Goal: Information Seeking & Learning: Learn about a topic

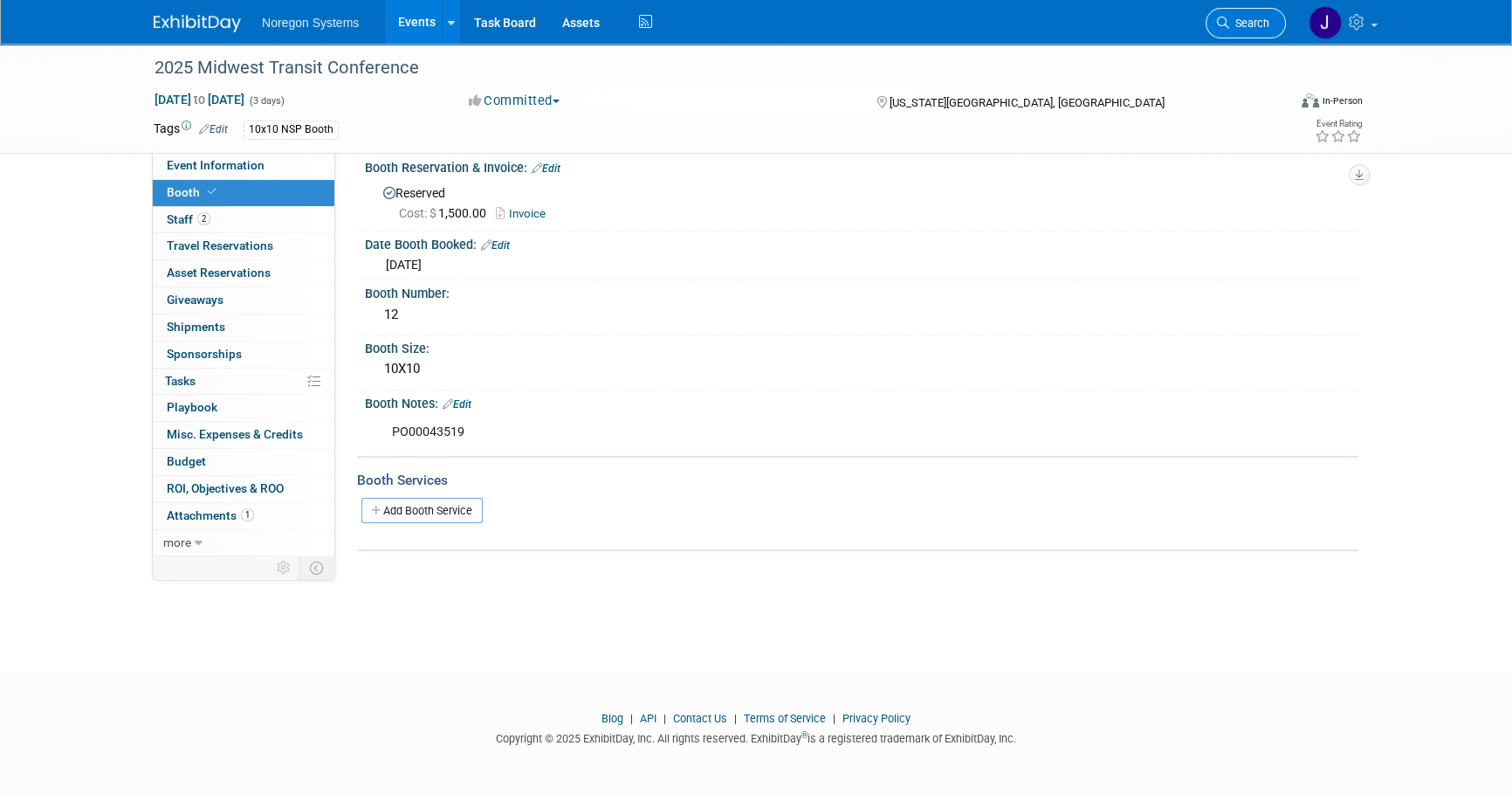
click at [1270, 17] on link "Search" at bounding box center [1245, 24] width 81 height 31
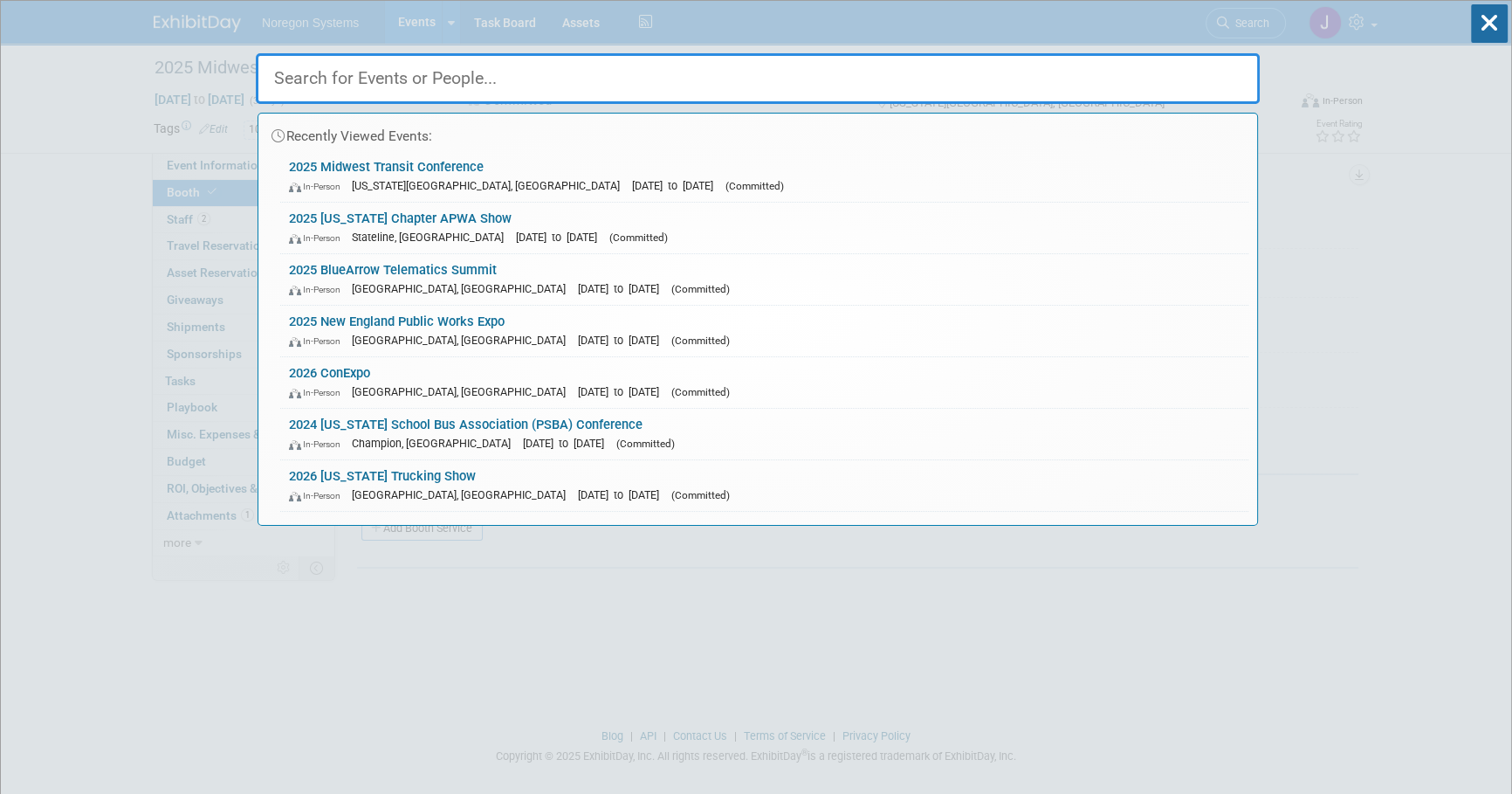
click at [883, 69] on input "text" at bounding box center [757, 79] width 1003 height 51
paste input "Chad Vercher"
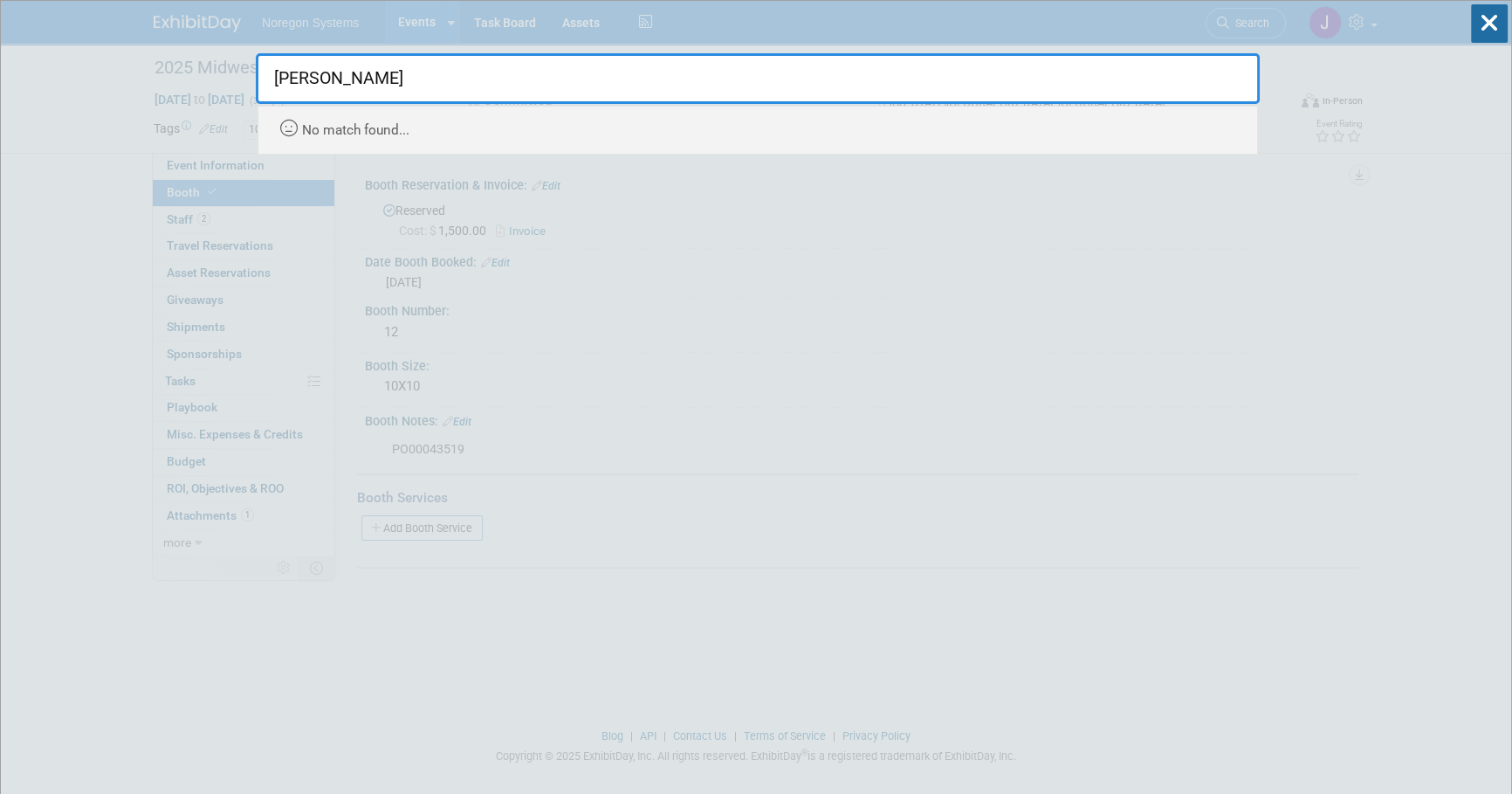
type input "Chad Vercher"
drag, startPoint x: 433, startPoint y: 70, endPoint x: 210, endPoint y: 81, distance: 223.3
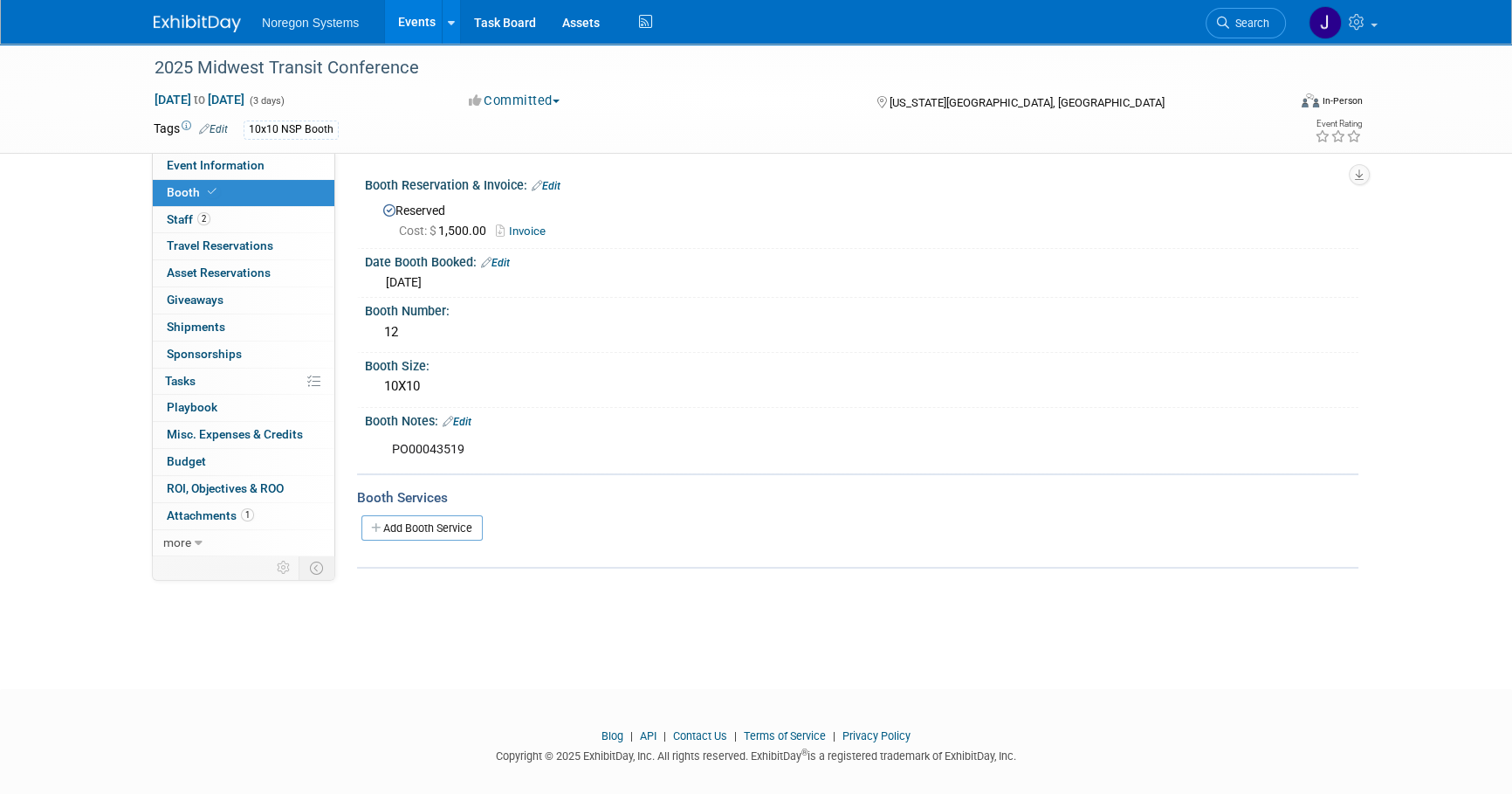
drag, startPoint x: 1333, startPoint y: 370, endPoint x: 384, endPoint y: 158, distance: 972.4
click at [1320, 368] on div "Booth Size:" at bounding box center [861, 364] width 994 height 22
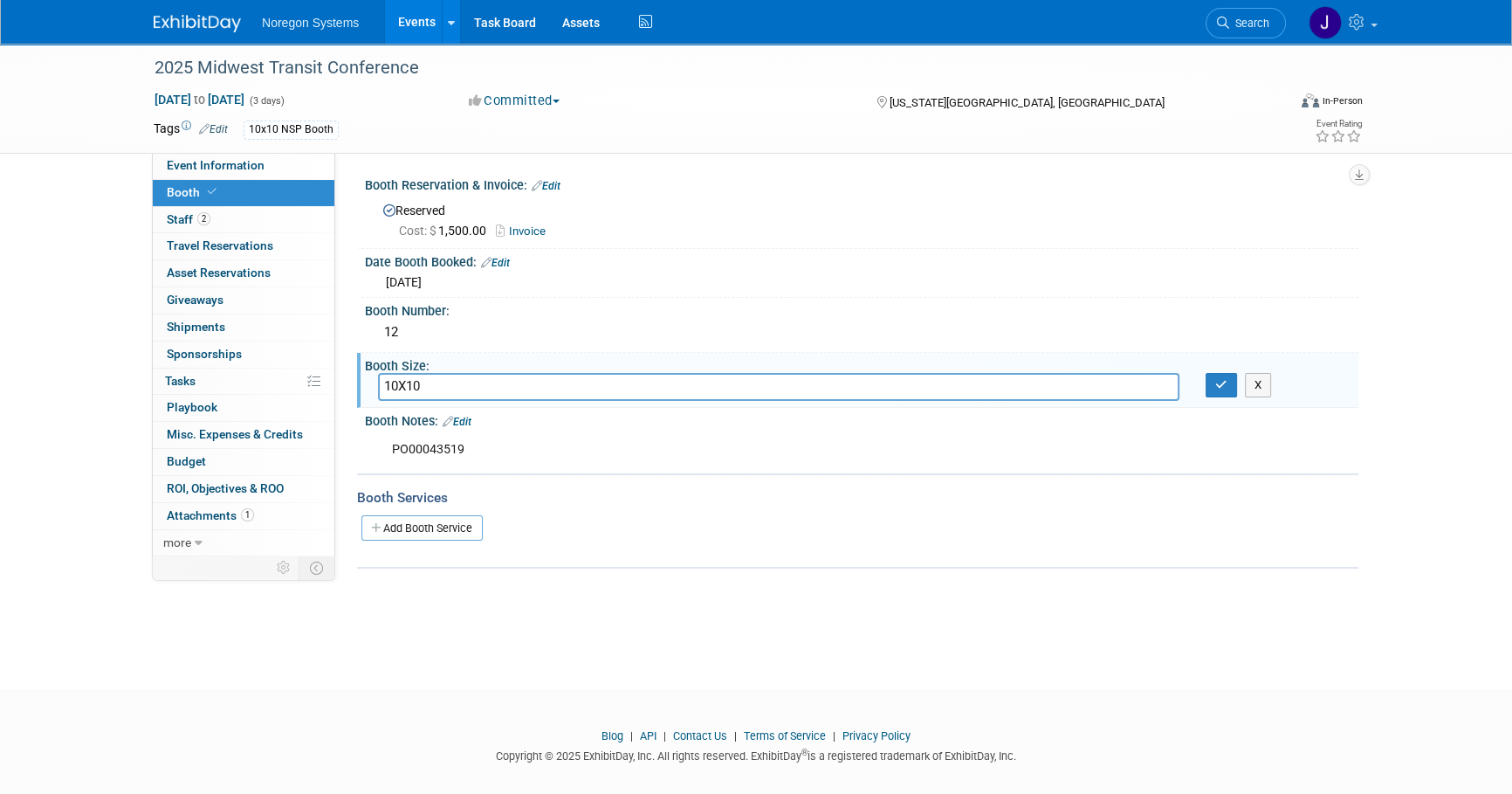
click at [233, 28] on img at bounding box center [197, 23] width 87 height 17
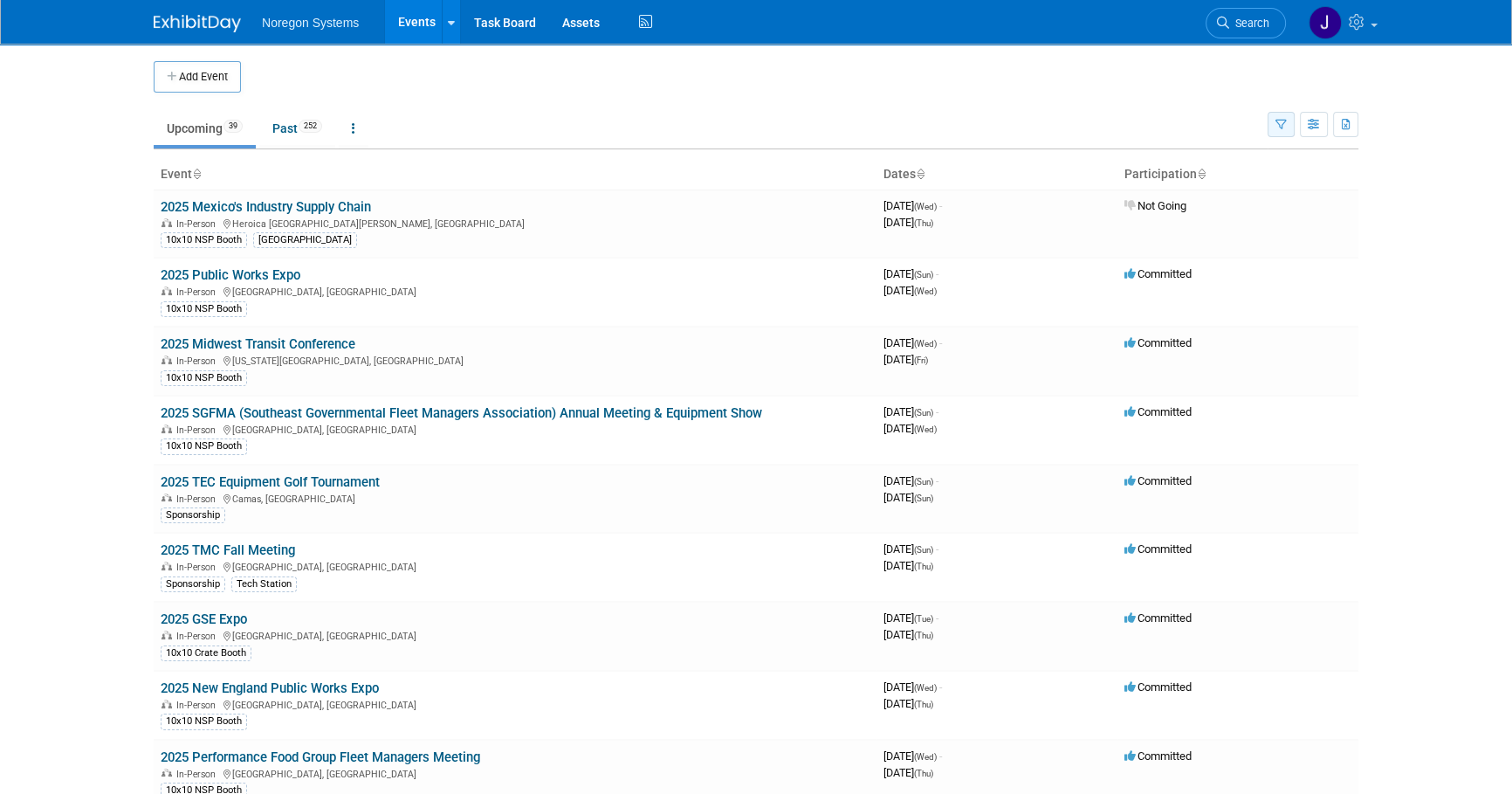
click at [1279, 129] on icon "button" at bounding box center [1280, 125] width 12 height 12
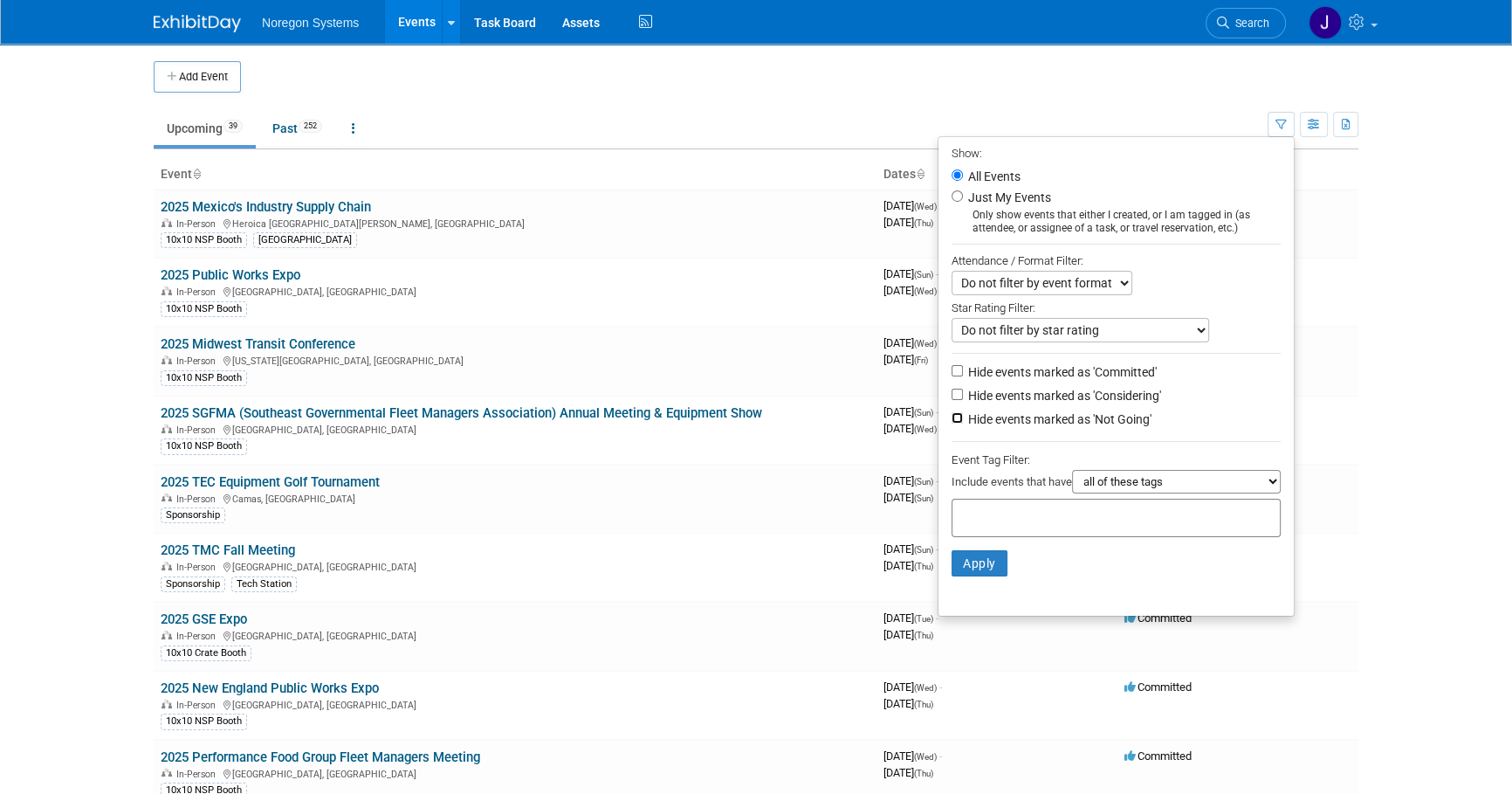
click at [951, 421] on input "Hide events marked as 'Not Going'" at bounding box center [956, 417] width 12 height 12
checkbox input "true"
click at [973, 573] on button "Apply" at bounding box center [979, 563] width 56 height 26
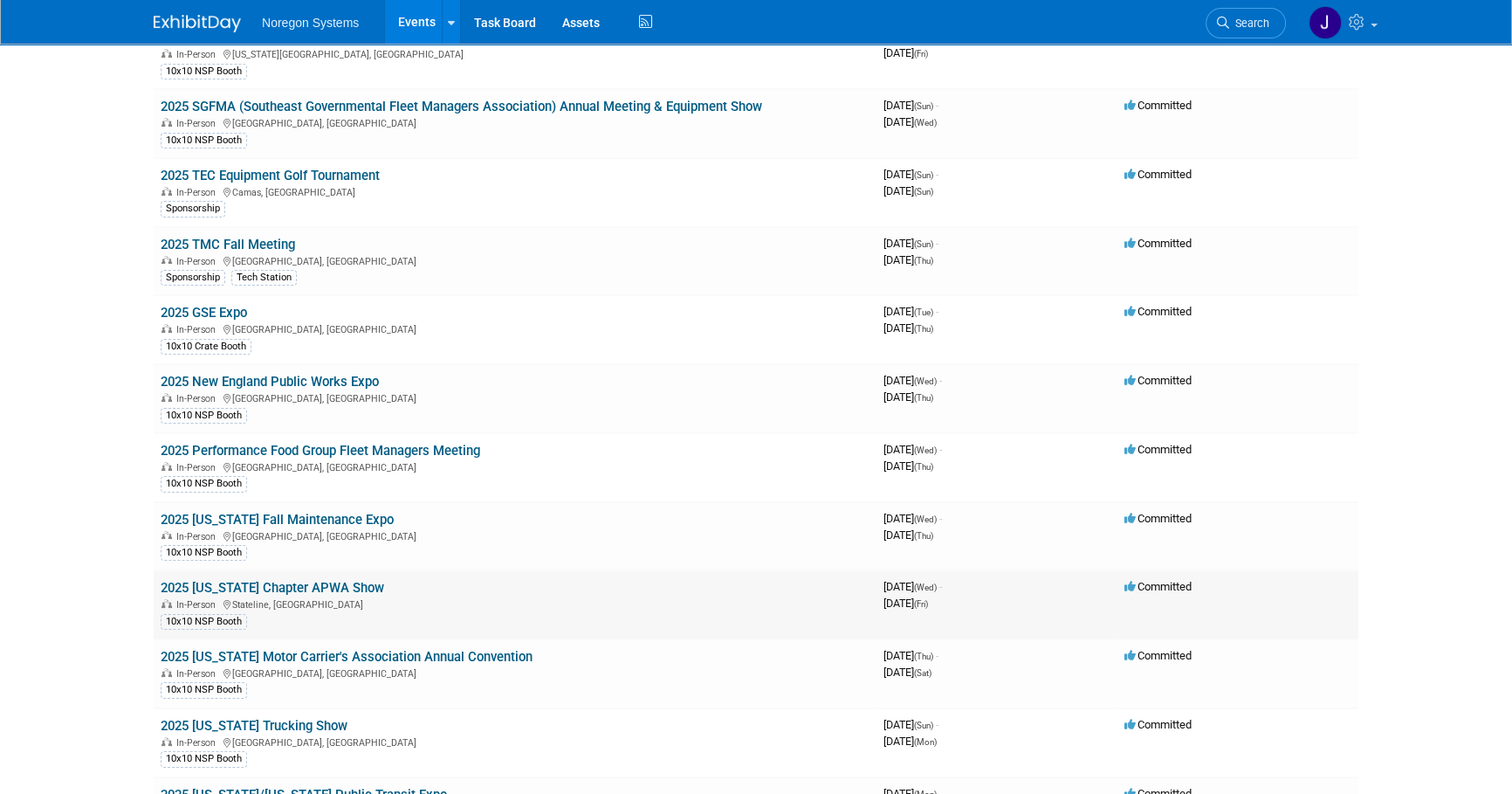
scroll to position [317, 0]
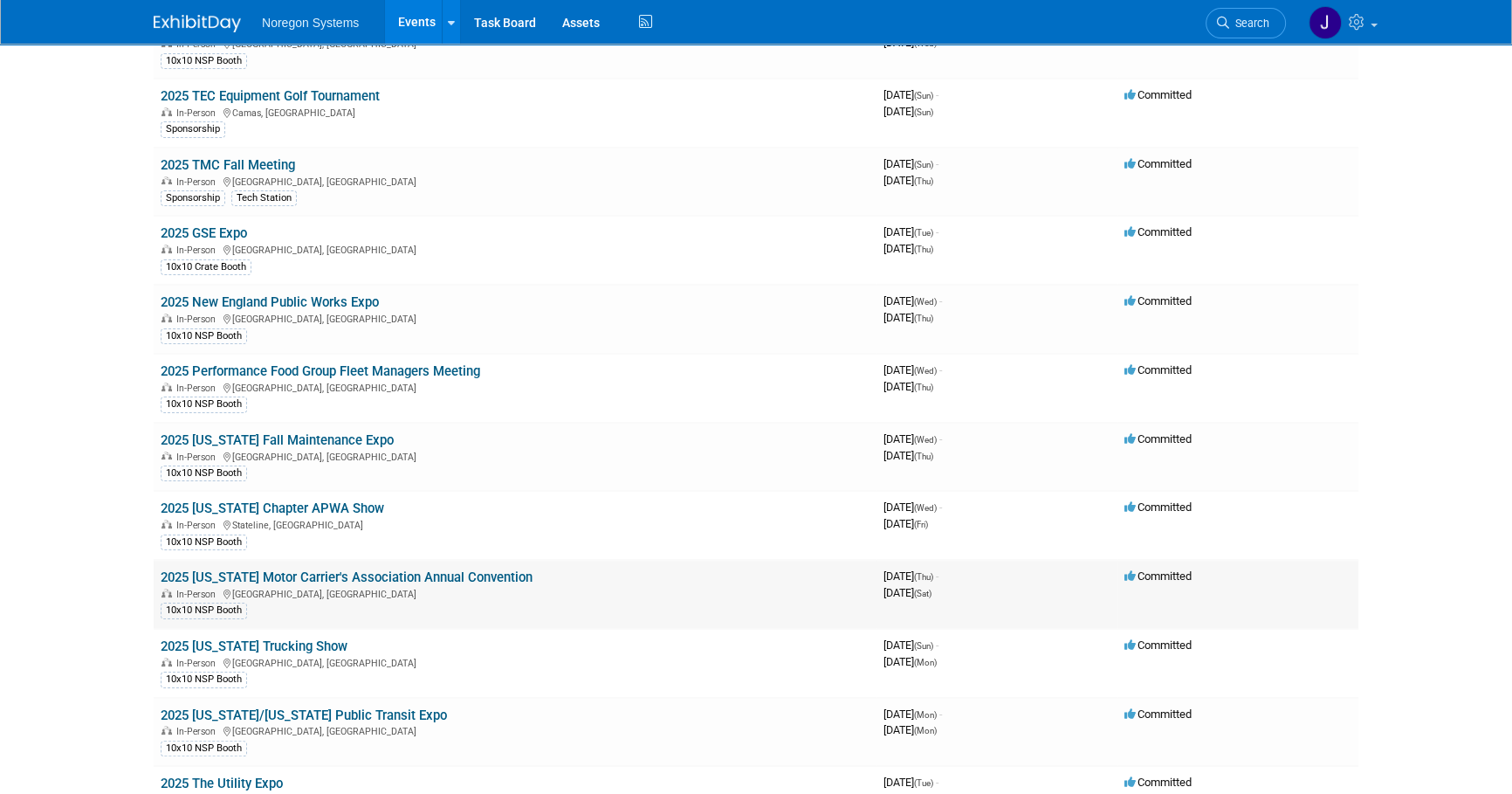
click at [356, 570] on link "2025 [US_STATE] Motor Carrier's Association Annual Convention" at bounding box center [346, 577] width 372 height 15
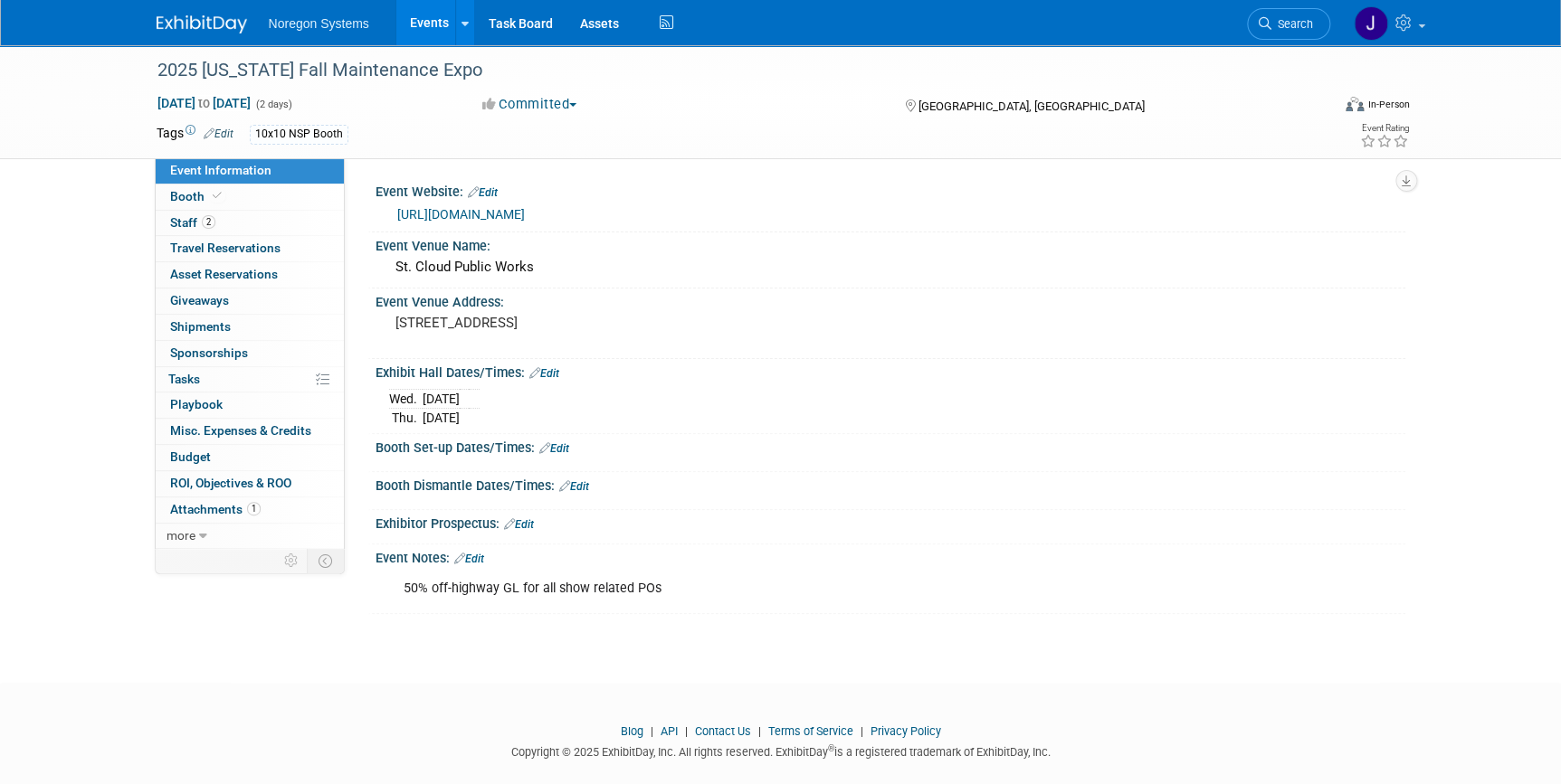
click at [433, 210] on link "https://www.mnfallexpo.com/" at bounding box center [461, 214] width 128 height 14
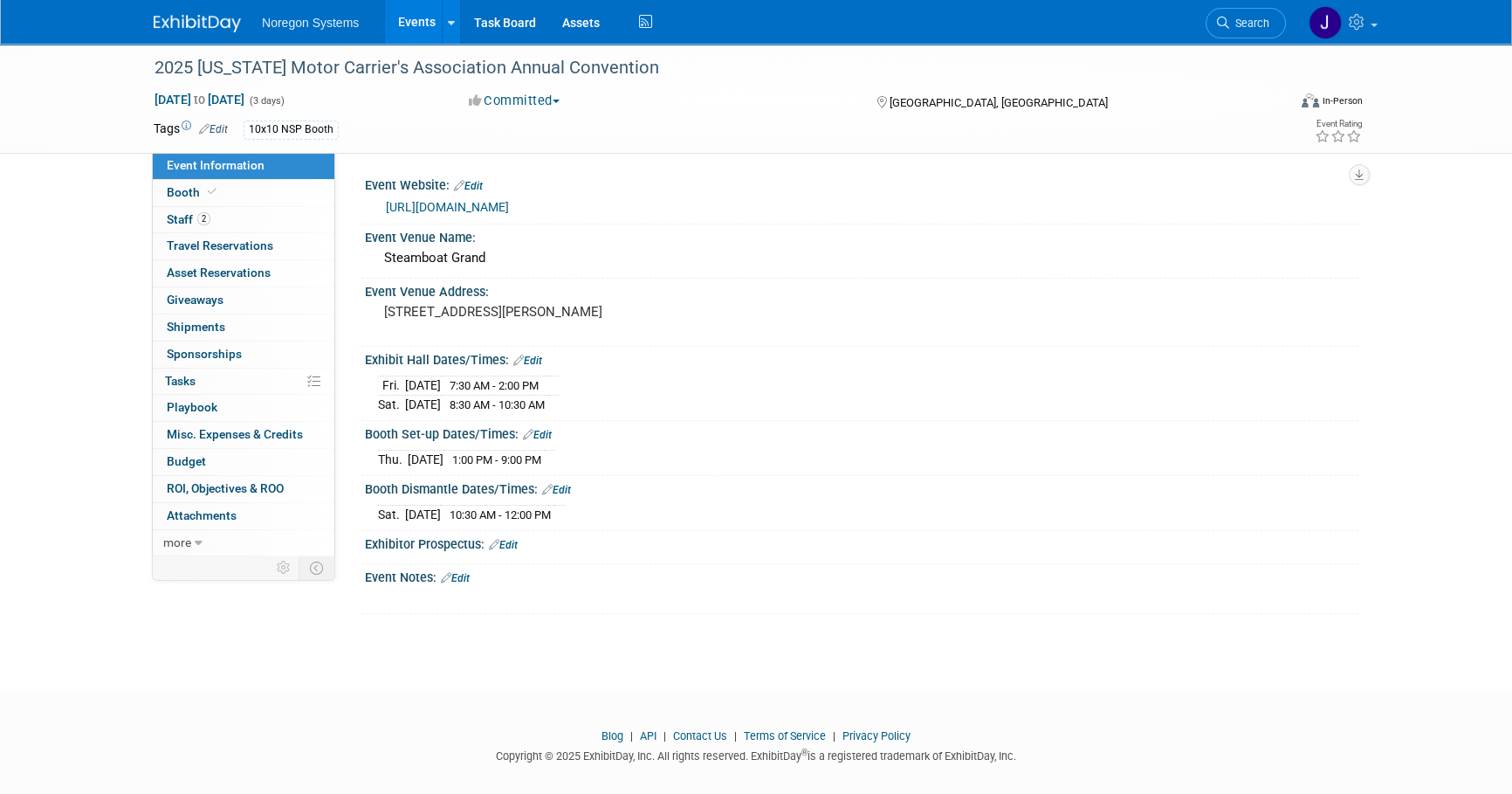
click at [222, 23] on img at bounding box center [197, 23] width 87 height 17
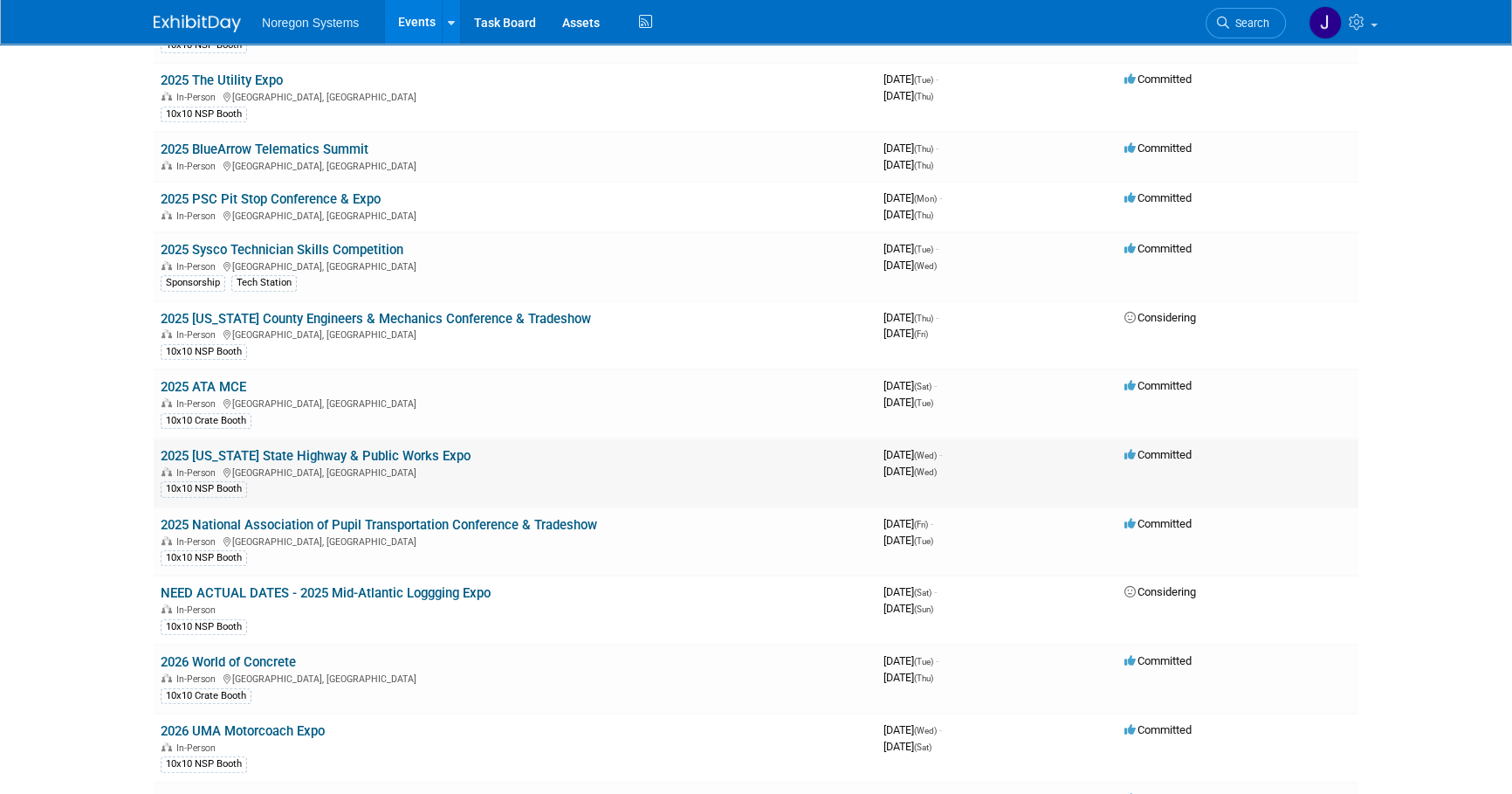
scroll to position [1031, 0]
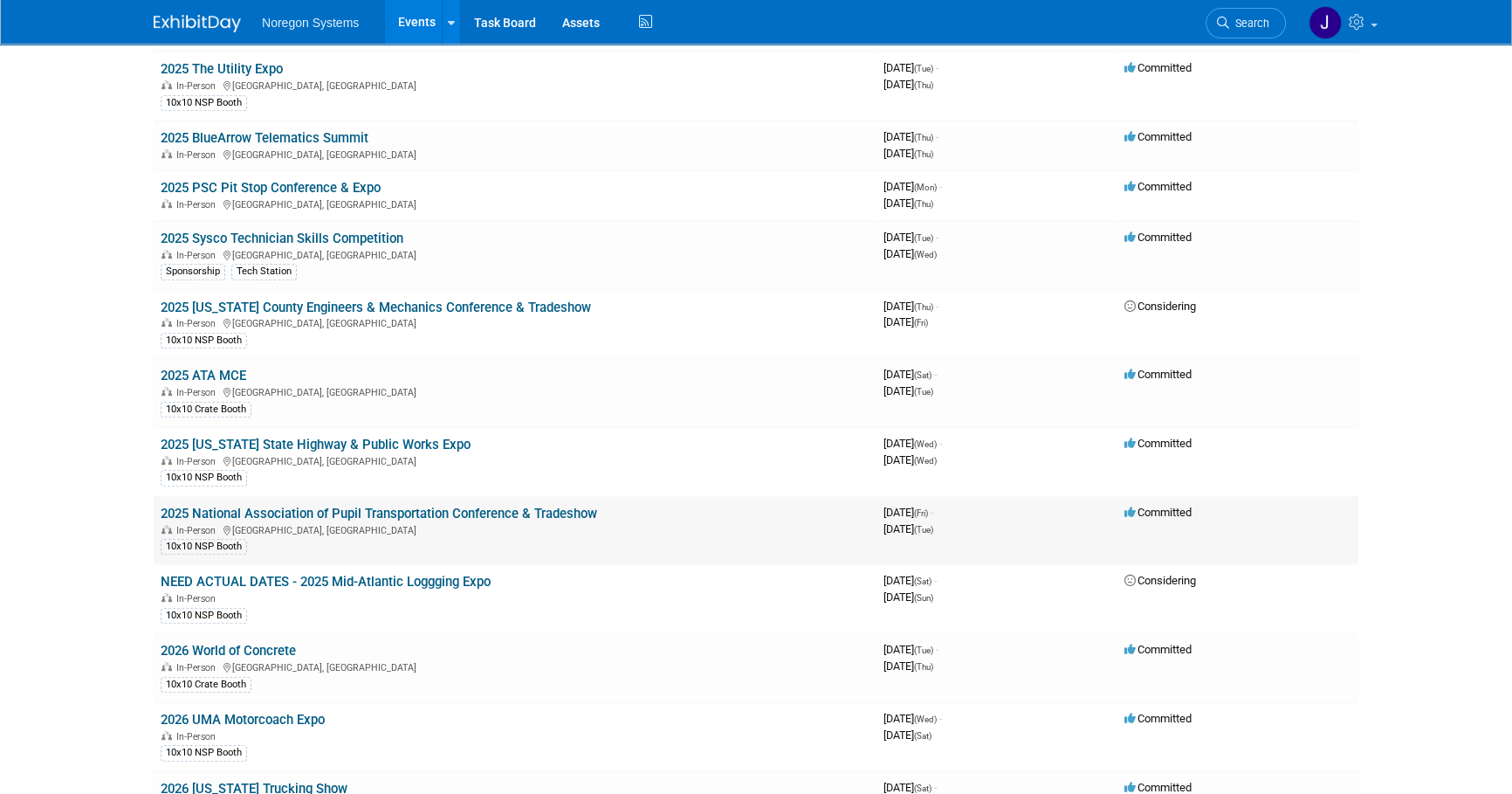
click at [341, 509] on link "2025 National Association of Pupil Transportation Conference & Tradeshow" at bounding box center [378, 513] width 436 height 15
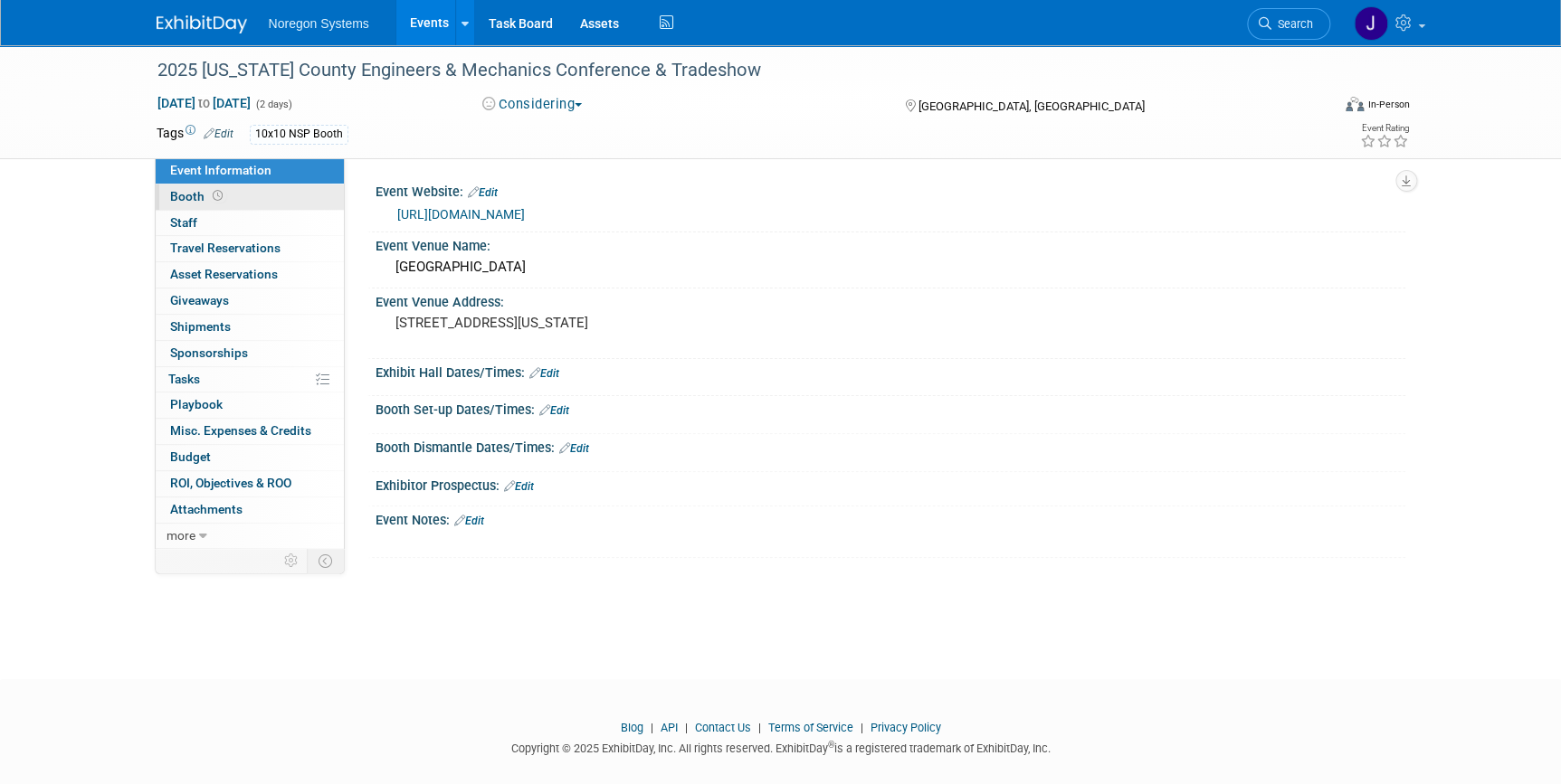
click at [201, 192] on span "Booth" at bounding box center [198, 196] width 56 height 14
click at [1300, 27] on span "Search" at bounding box center [1292, 23] width 41 height 13
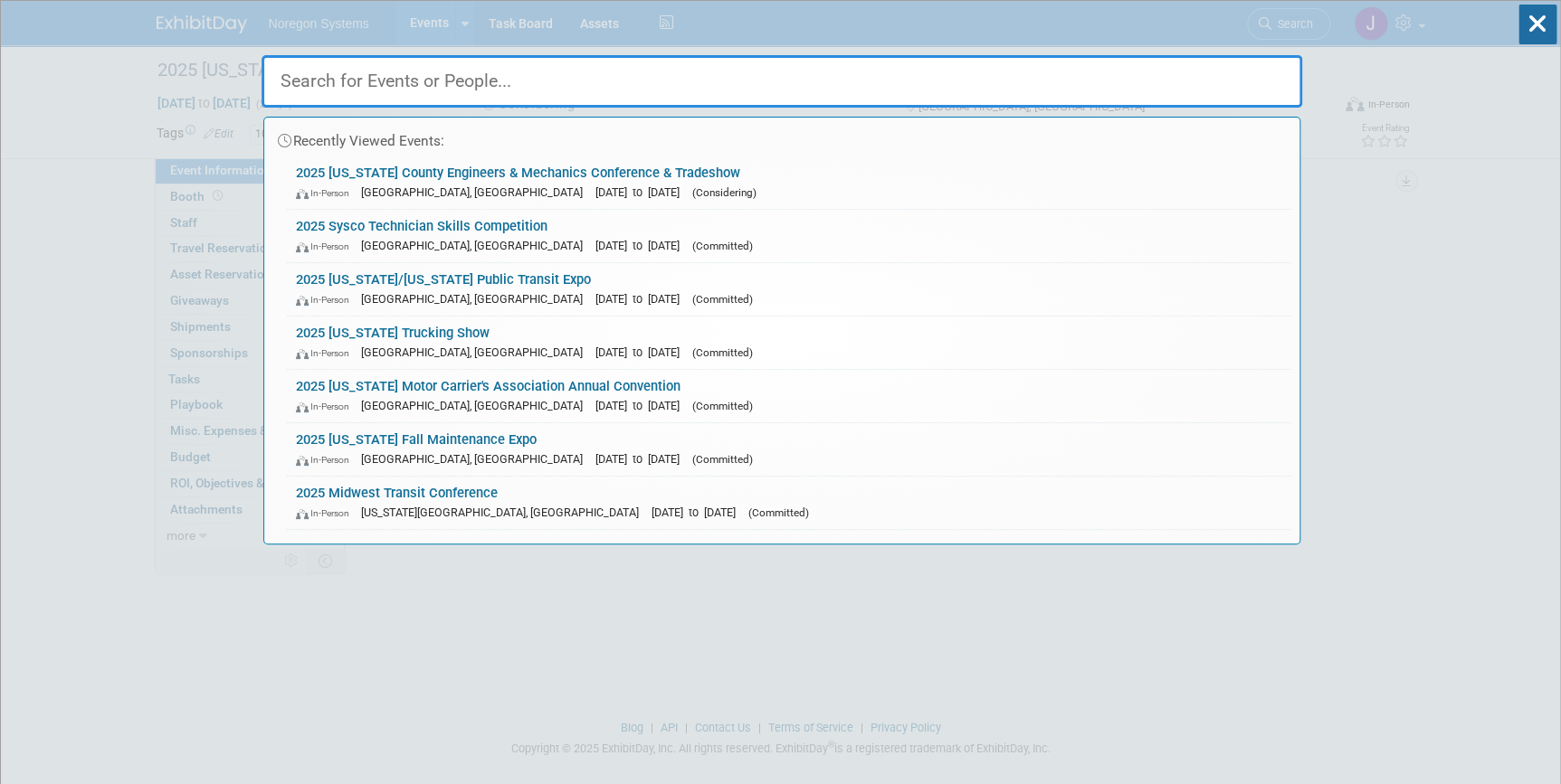
click at [1239, 85] on input "text" at bounding box center [781, 82] width 1040 height 53
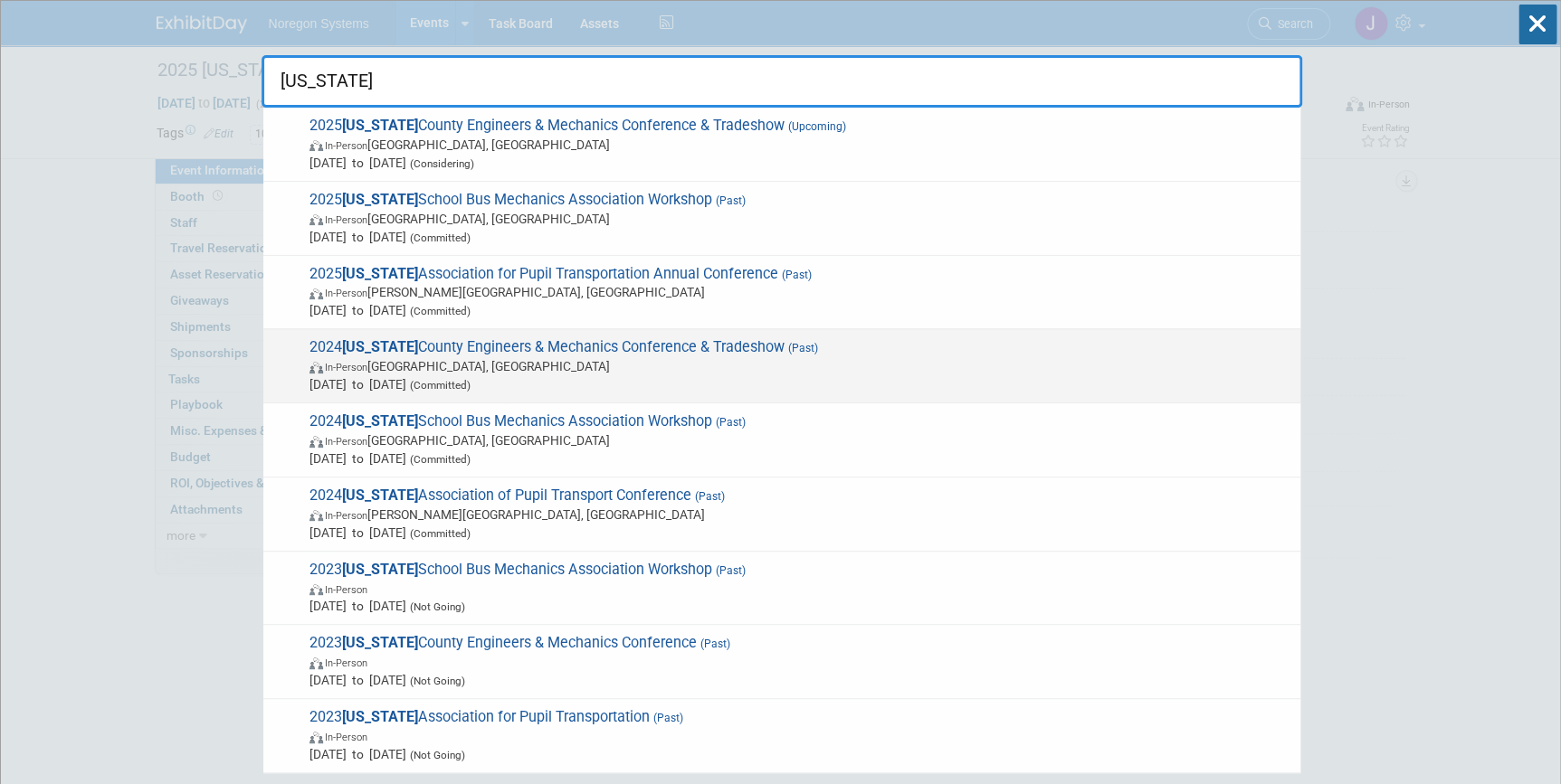
type input "ohio"
click at [619, 357] on span "In-Person Mount Sterling, OH" at bounding box center [800, 366] width 982 height 18
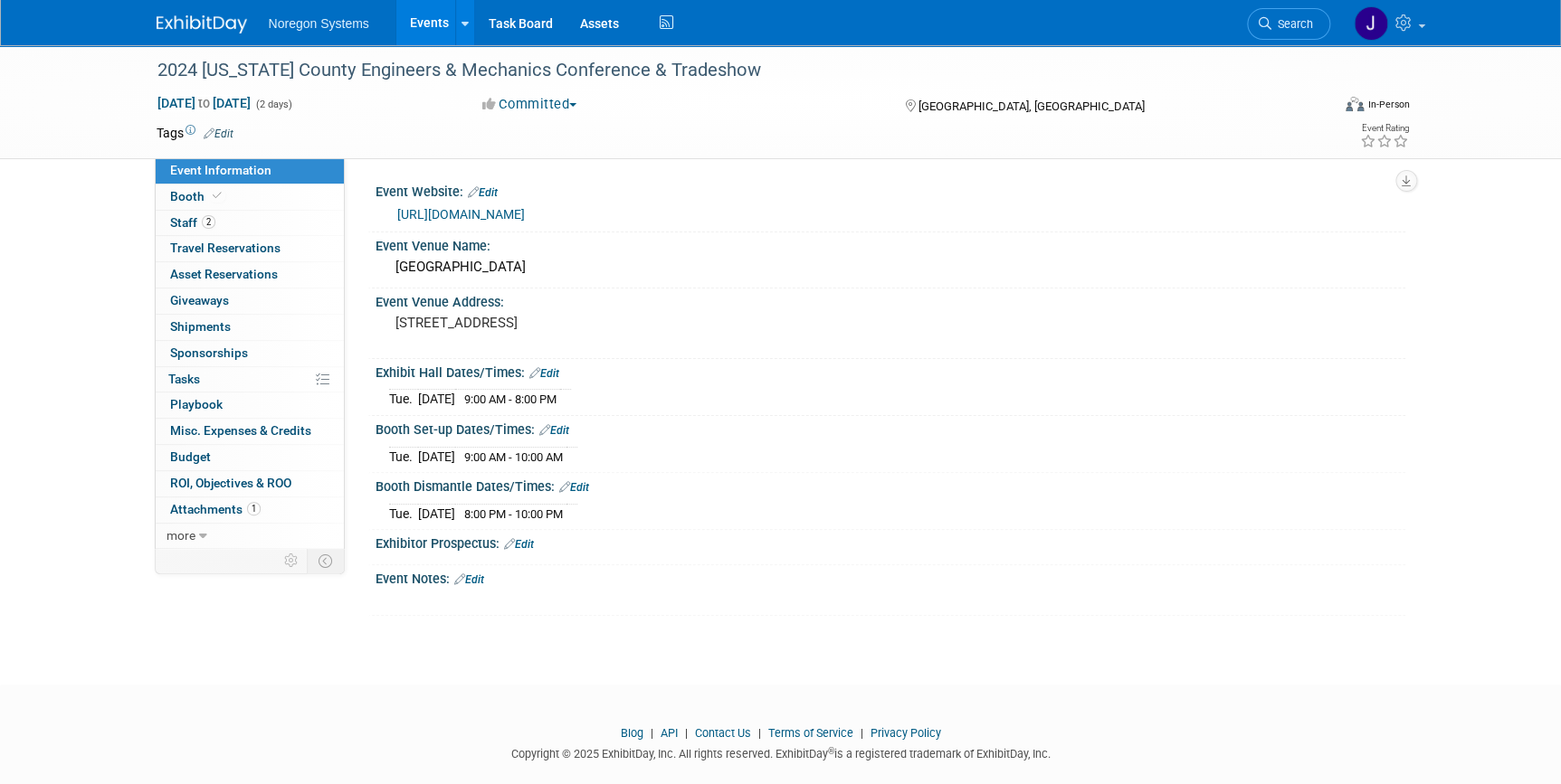
click at [203, 25] on img at bounding box center [202, 23] width 90 height 18
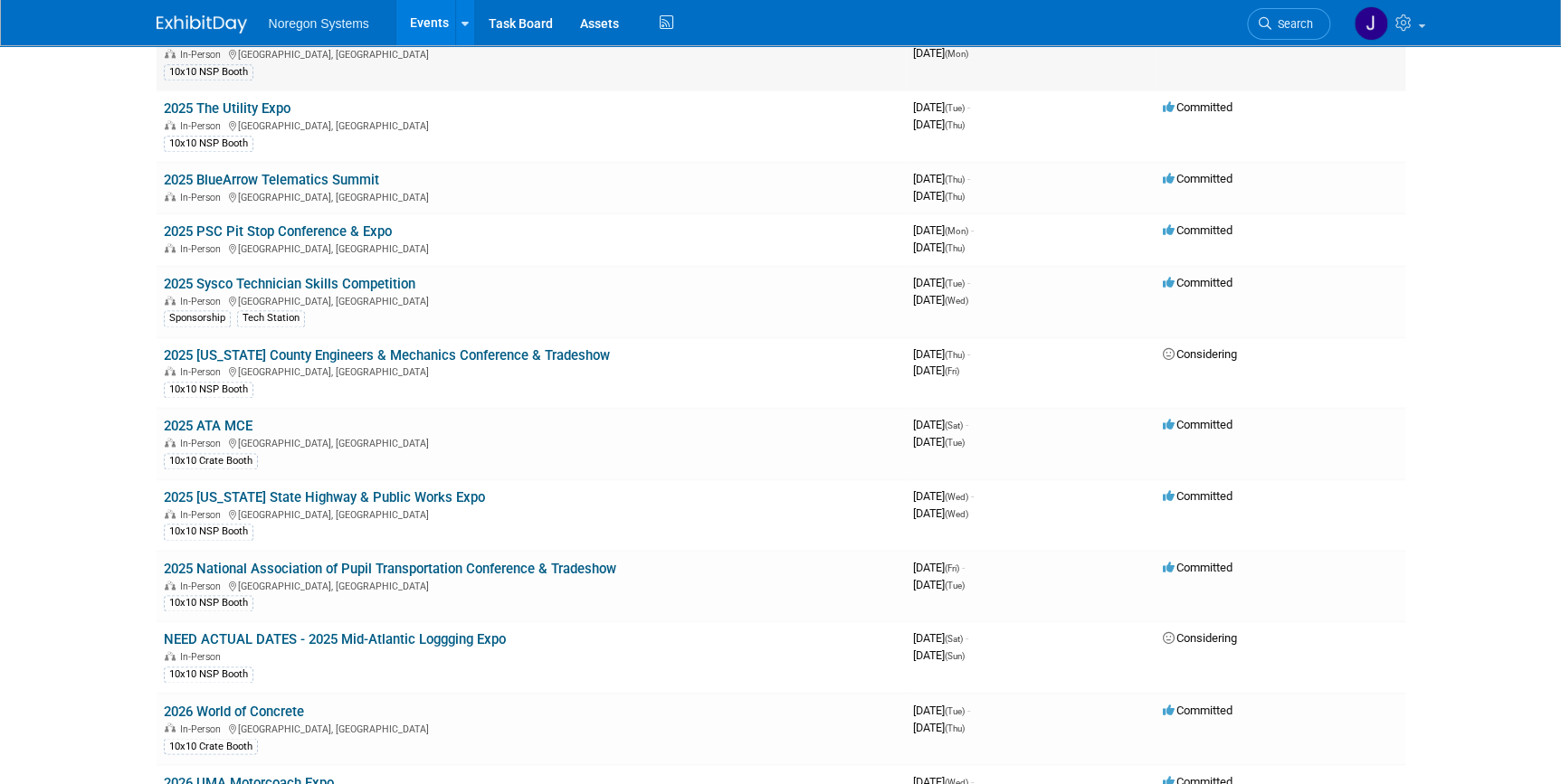
scroll to position [1068, 0]
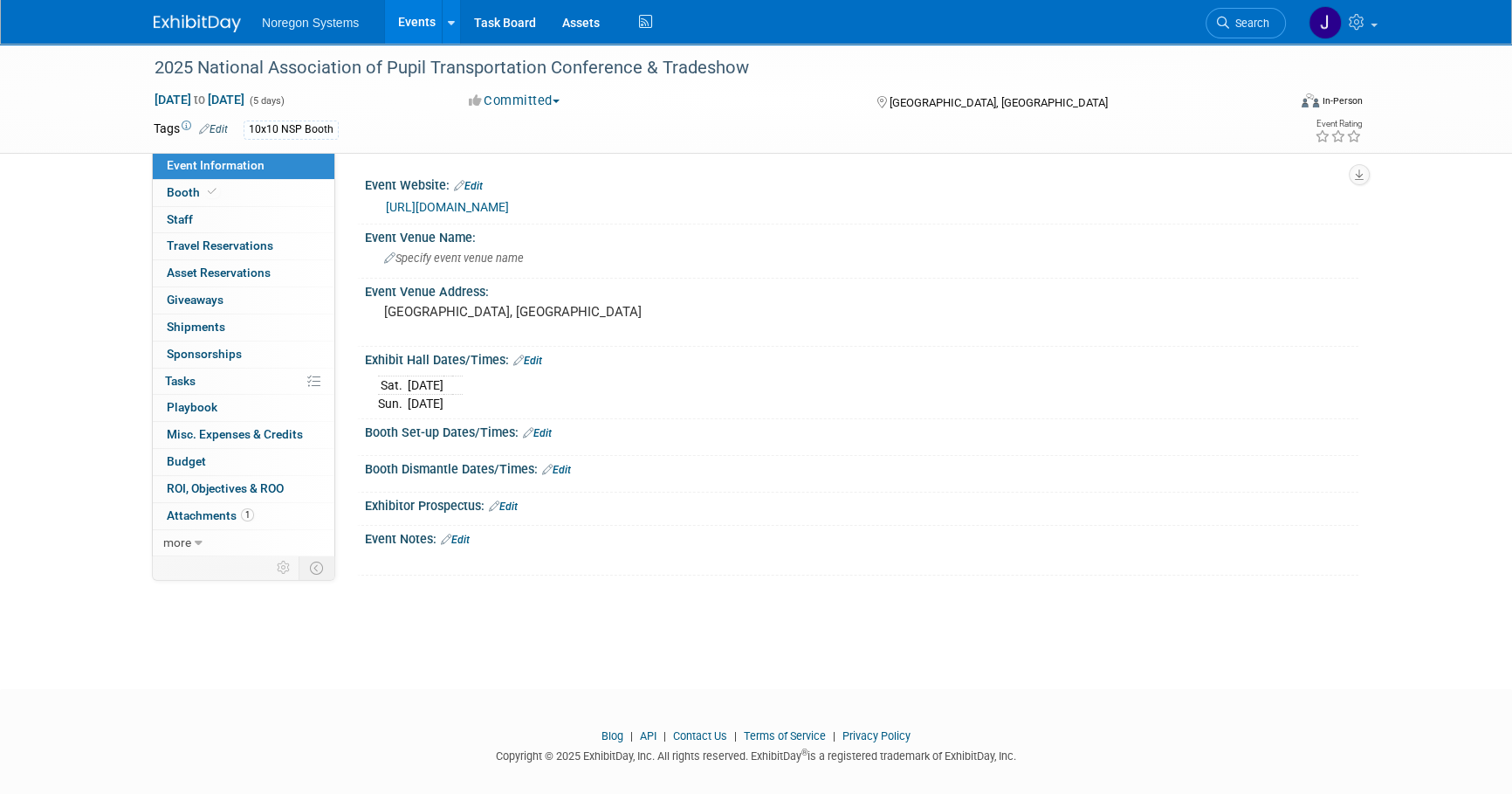
click at [509, 202] on link "[URL][DOMAIN_NAME]" at bounding box center [447, 206] width 123 height 14
click at [184, 16] on img at bounding box center [197, 23] width 87 height 17
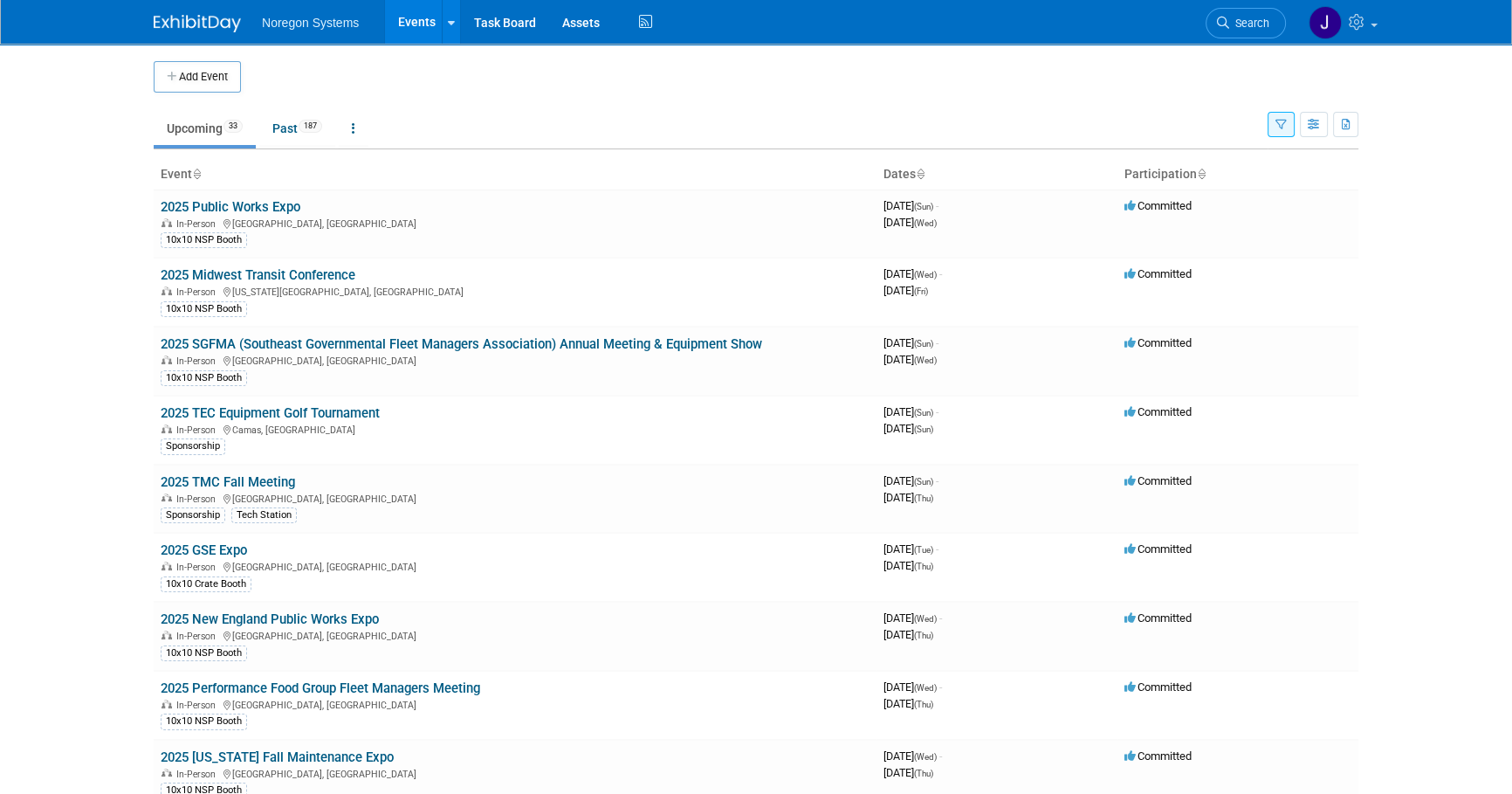
click at [1273, 132] on button "button" at bounding box center [1281, 124] width 27 height 25
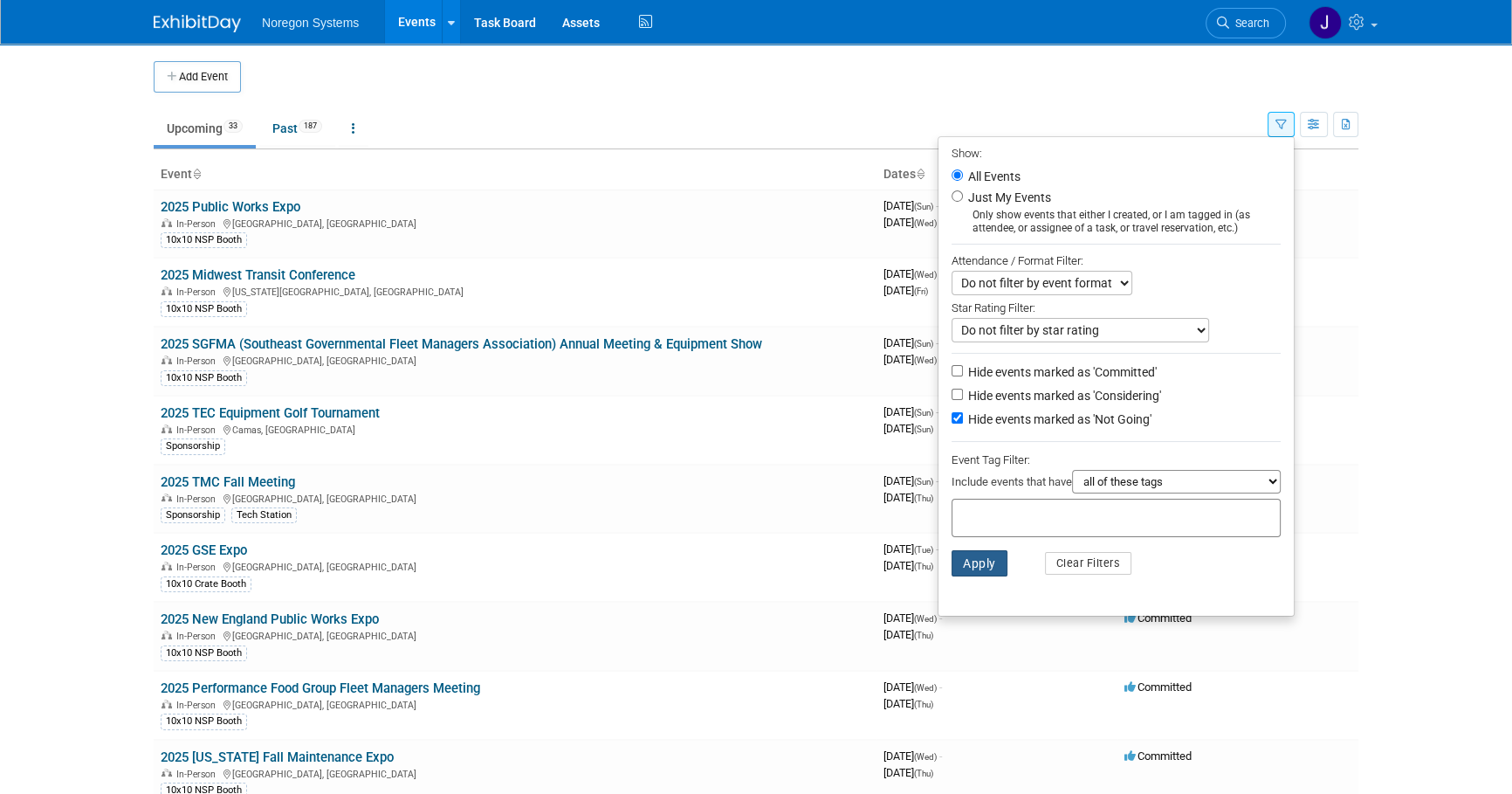
click at [953, 565] on button "Apply" at bounding box center [979, 563] width 56 height 26
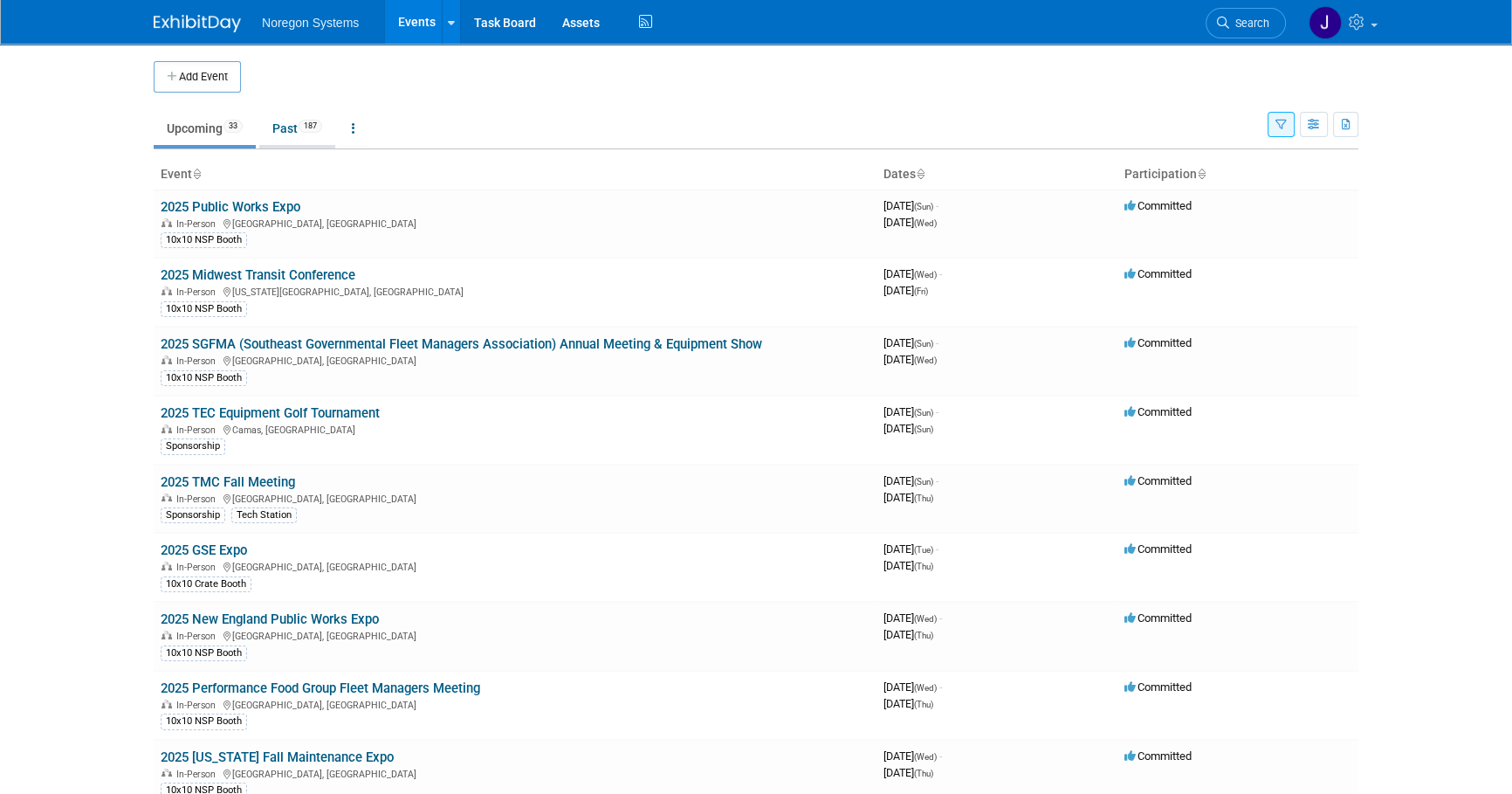
click at [277, 125] on link "Past 187" at bounding box center [297, 128] width 76 height 33
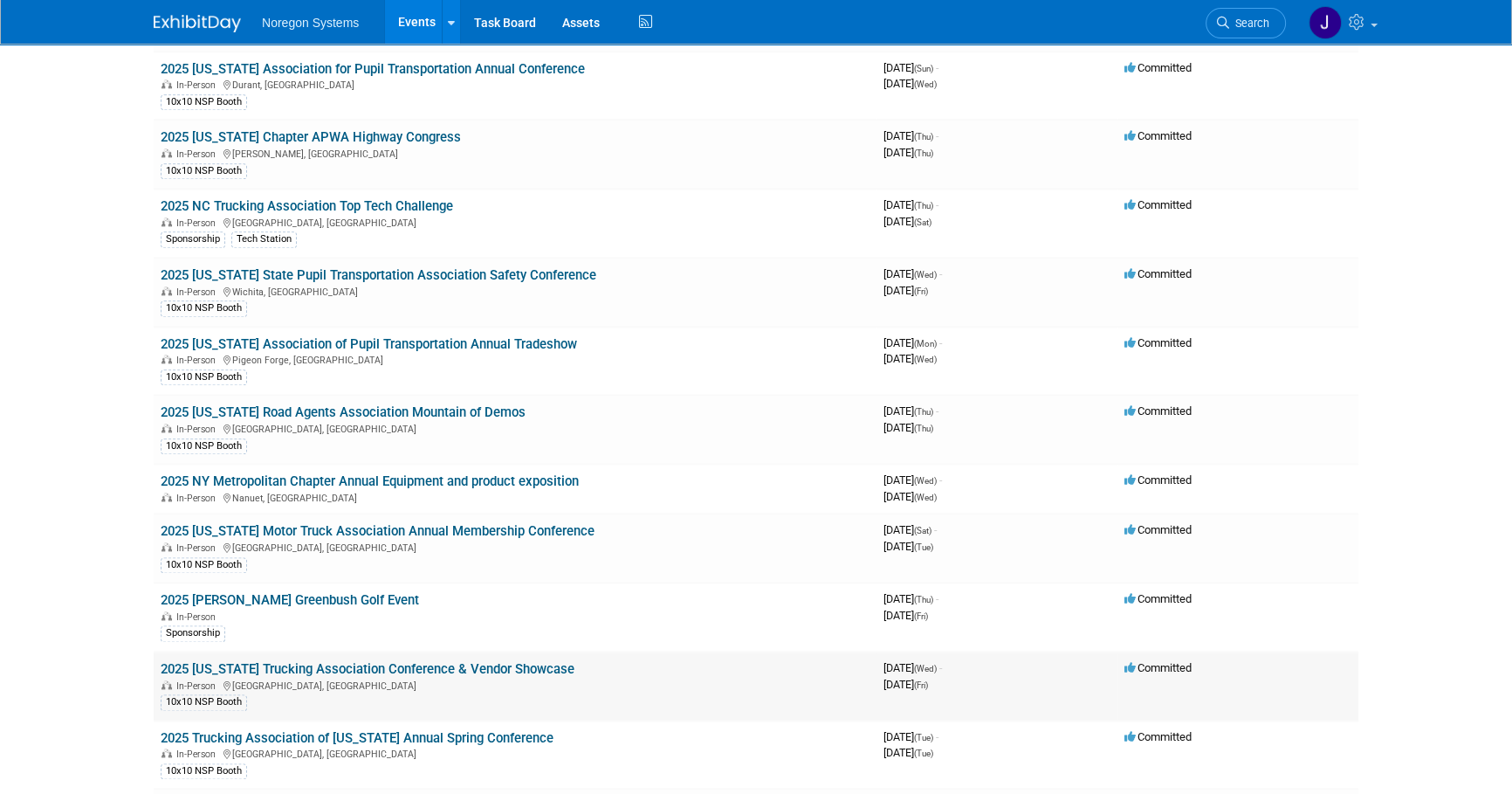
scroll to position [2699, 0]
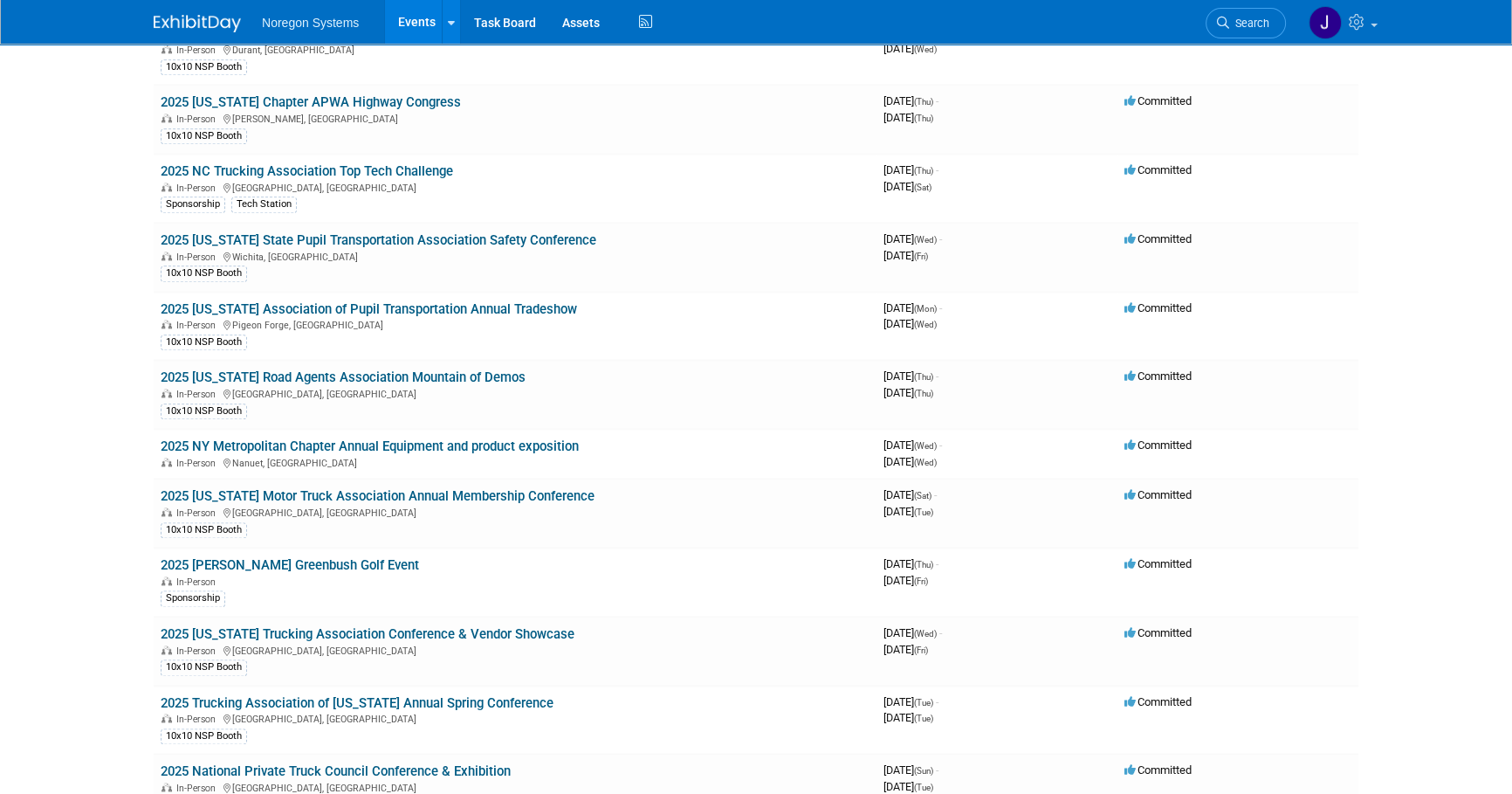
drag, startPoint x: 222, startPoint y: 23, endPoint x: 309, endPoint y: 53, distance: 92.0
click at [222, 23] on img at bounding box center [197, 23] width 87 height 17
